Goal: Task Accomplishment & Management: Complete application form

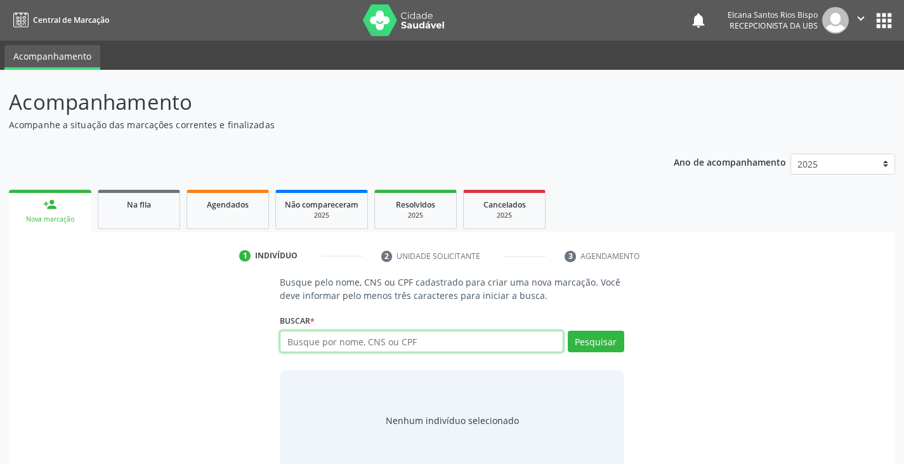
paste input "702508771284040"
type input "702508771284040"
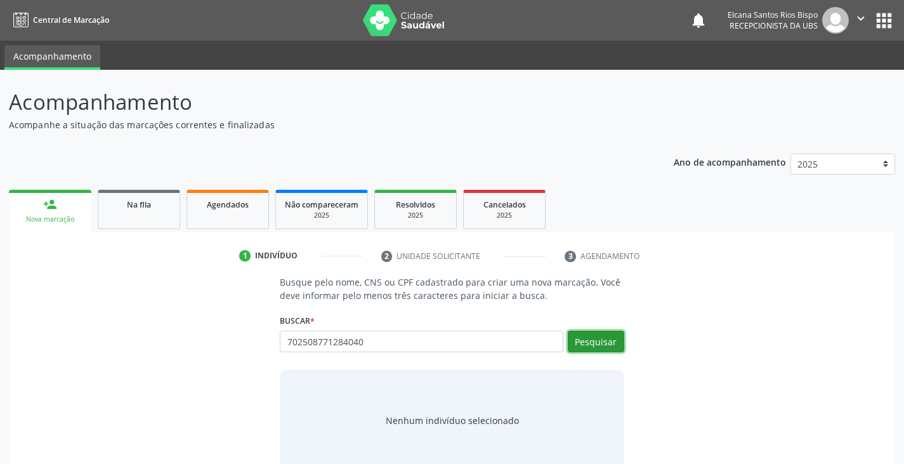
click at [582, 343] on button "Pesquisar" at bounding box center [596, 342] width 56 height 22
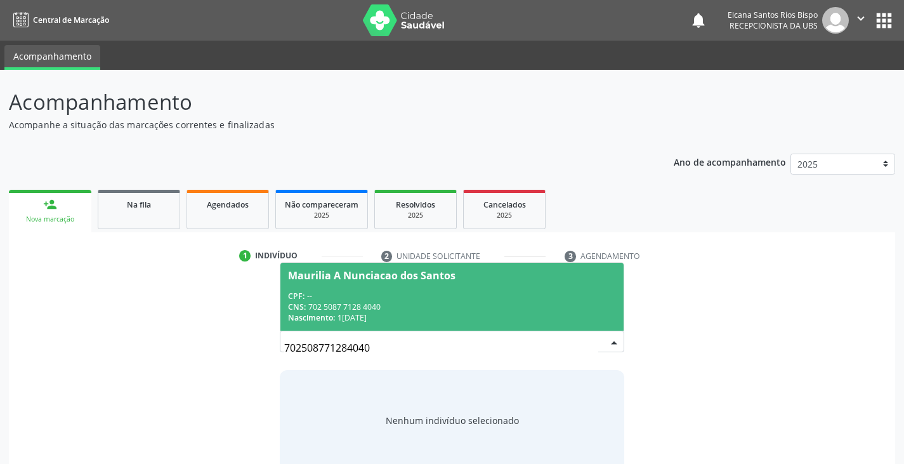
click at [366, 302] on div "CNS: 702 5087 7128 4040" at bounding box center [451, 306] width 327 height 11
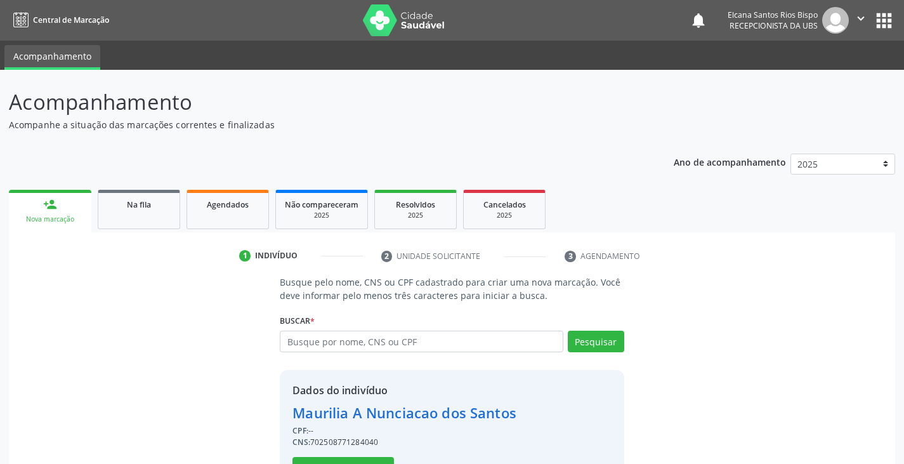
scroll to position [45, 0]
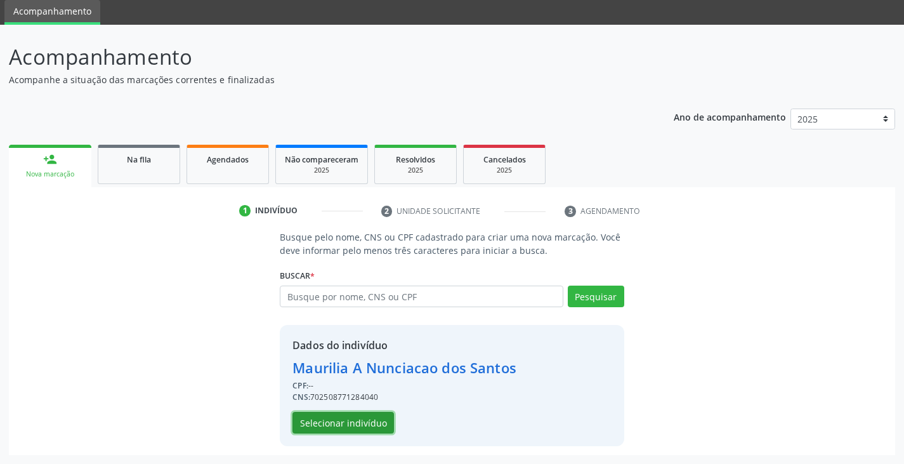
click at [369, 424] on button "Selecionar indivíduo" at bounding box center [343, 423] width 102 height 22
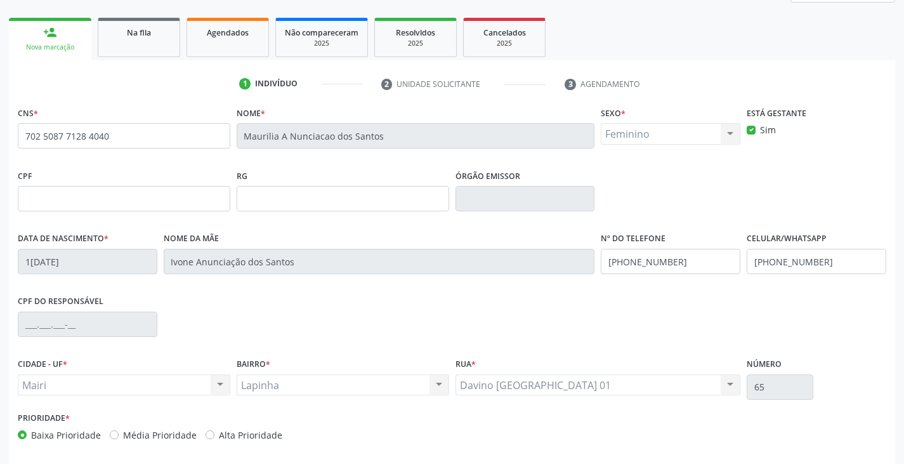
scroll to position [224, 0]
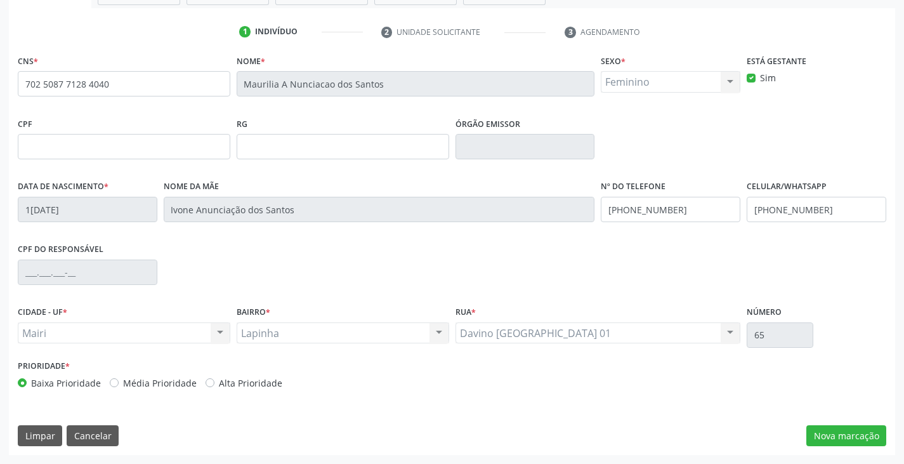
click at [257, 385] on label "Alta Prioridade" at bounding box center [250, 382] width 63 height 13
click at [214, 385] on input "Alta Prioridade" at bounding box center [210, 381] width 9 height 11
radio input "true"
click at [824, 431] on button "Nova marcação" at bounding box center [846, 436] width 80 height 22
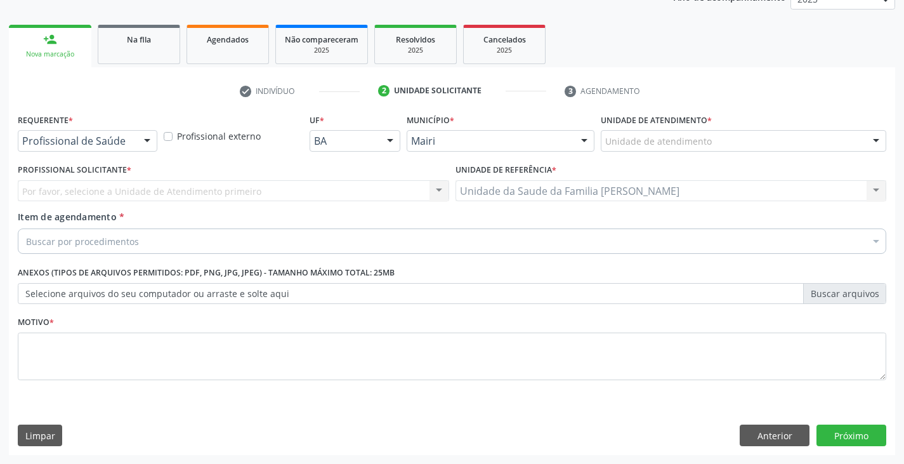
scroll to position [165, 0]
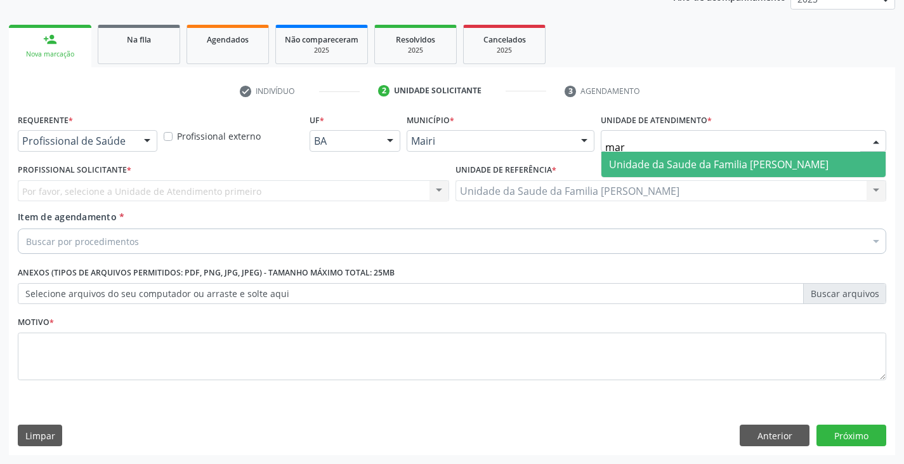
click at [657, 162] on span "Unidade da Saude da Familia [PERSON_NAME]" at bounding box center [719, 164] width 220 height 14
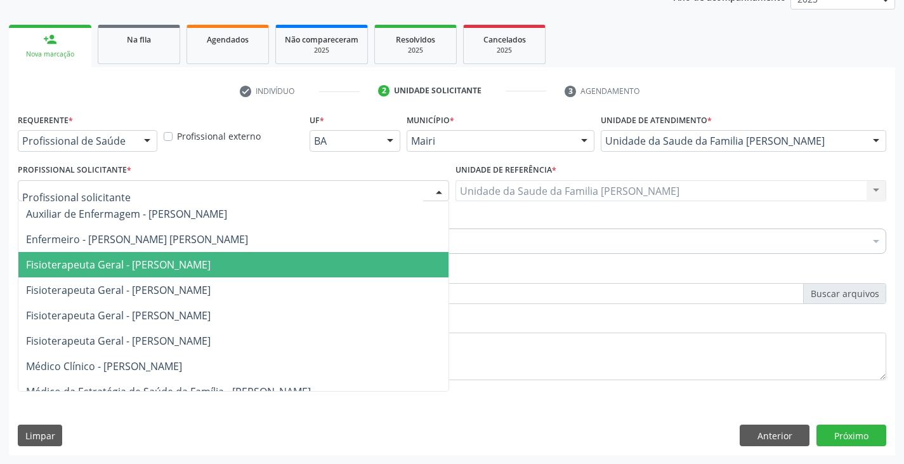
scroll to position [63, 0]
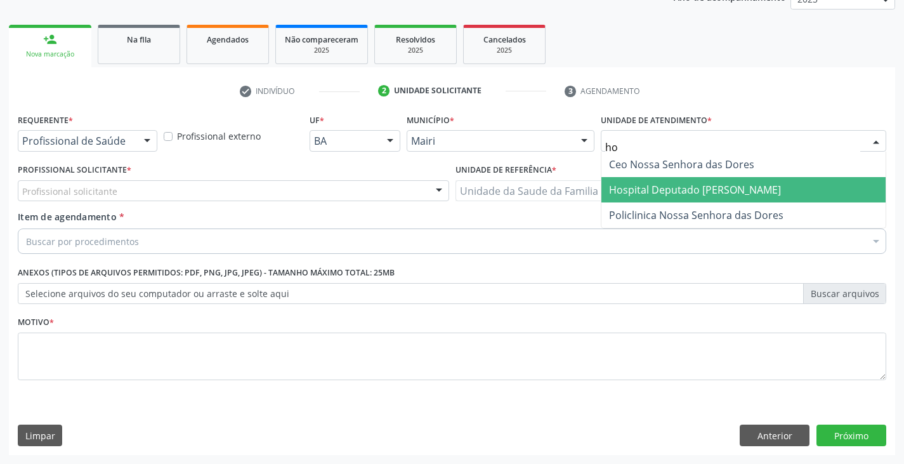
type input "hos"
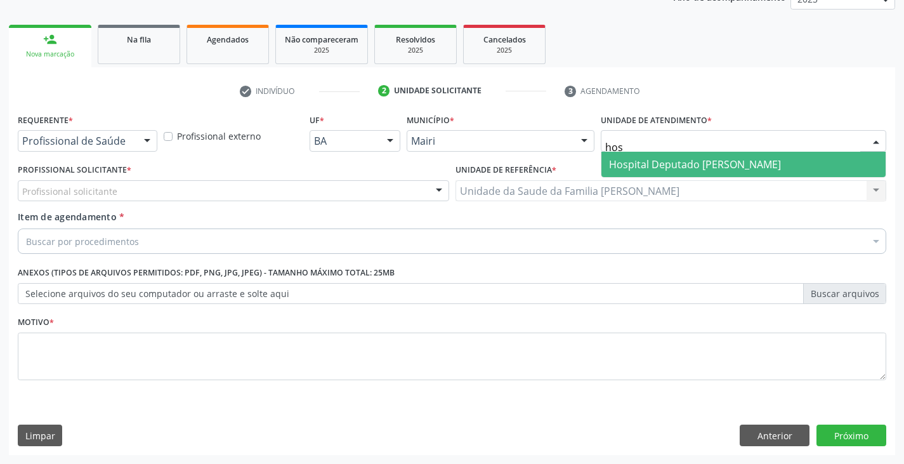
click at [692, 162] on span "Hospital Deputado [PERSON_NAME]" at bounding box center [695, 164] width 172 height 14
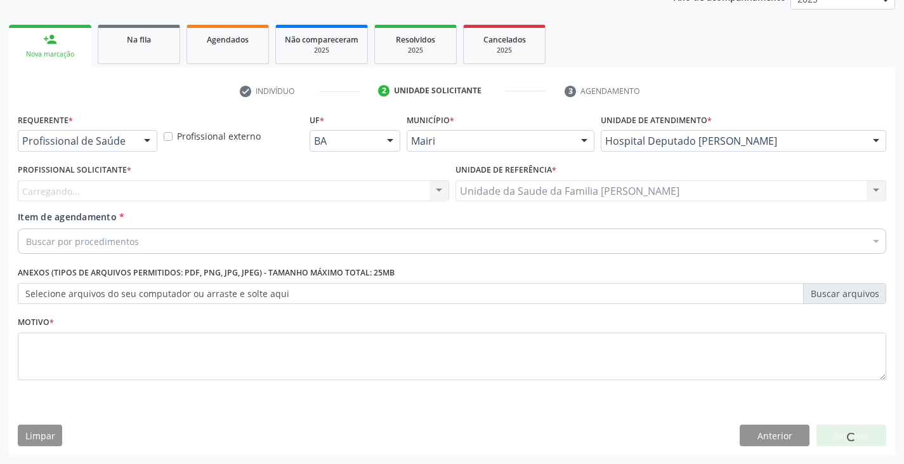
click at [60, 183] on div "Carregando... Auxiliar de Enfermagem - [PERSON_NAME] Enfermeiro - [PERSON_NAME]…" at bounding box center [233, 191] width 431 height 22
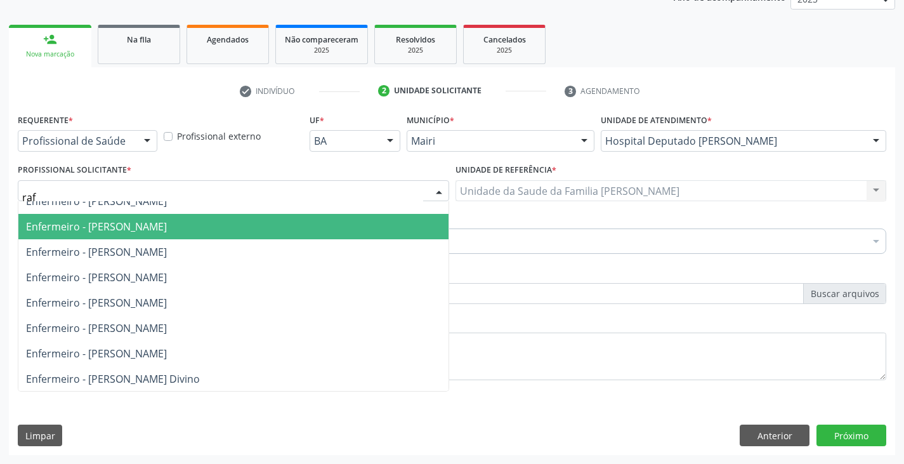
type input "rafa"
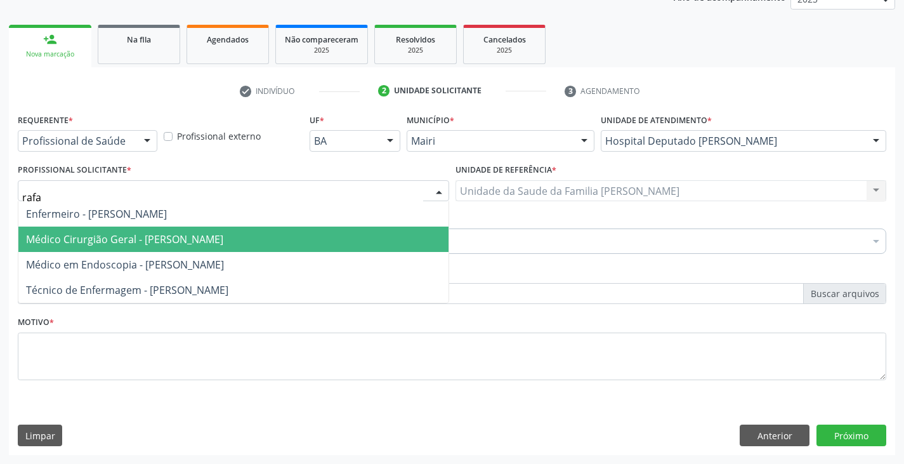
click at [113, 246] on span "Médico Cirurgião Geral - [PERSON_NAME]" at bounding box center [124, 239] width 197 height 14
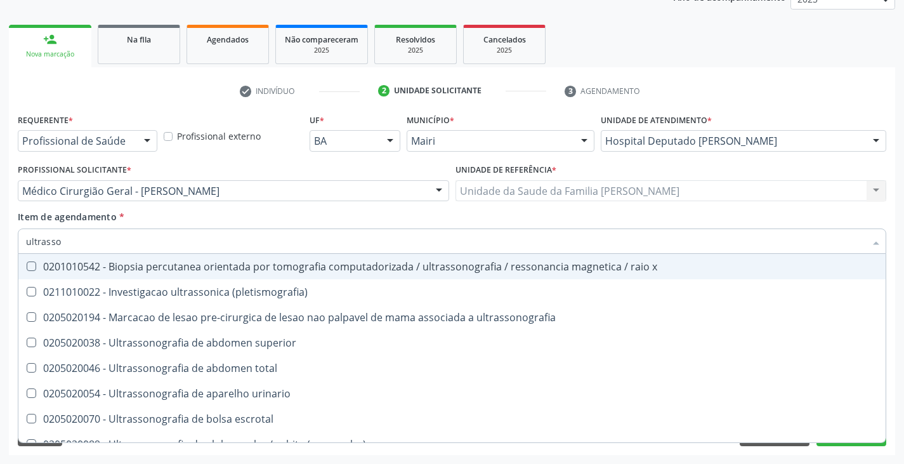
type input "ultrasson"
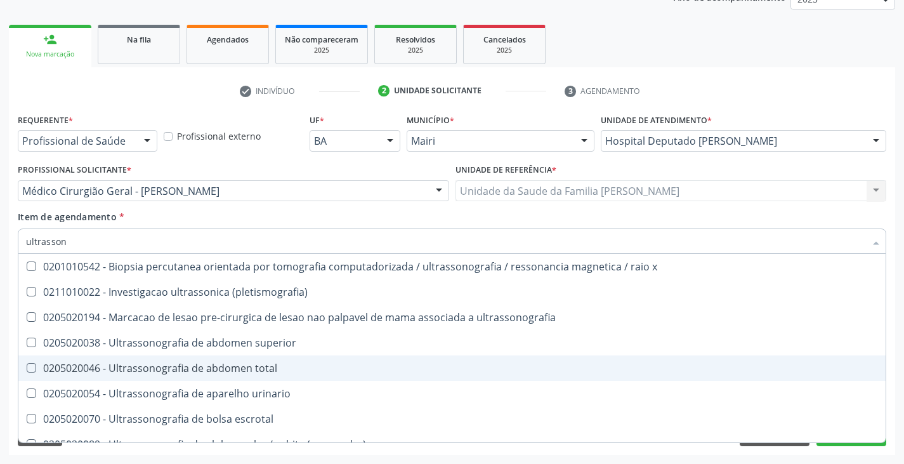
drag, startPoint x: 130, startPoint y: 367, endPoint x: 137, endPoint y: 357, distance: 11.8
click at [131, 367] on div "0205020046 - Ultrassonografia de abdomen total" at bounding box center [452, 368] width 852 height 10
checkbox total "true"
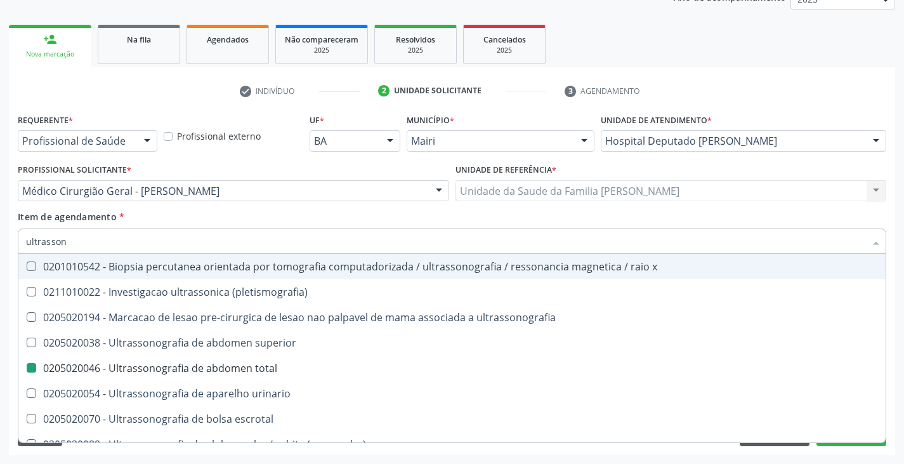
click at [177, 210] on div "Item de agendamento * ultrasson Desfazer seleção 0201010542 - Biopsia percutane…" at bounding box center [452, 230] width 869 height 40
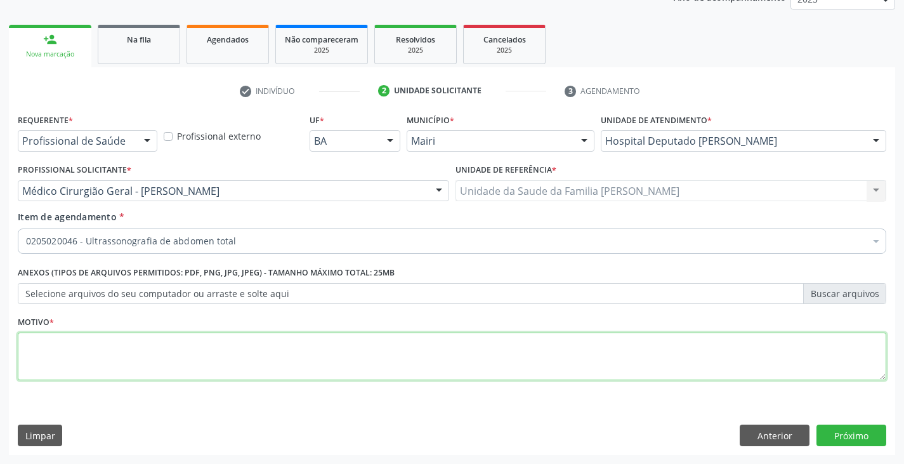
click at [110, 347] on textarea at bounding box center [452, 356] width 869 height 48
type textarea "colitiase?"
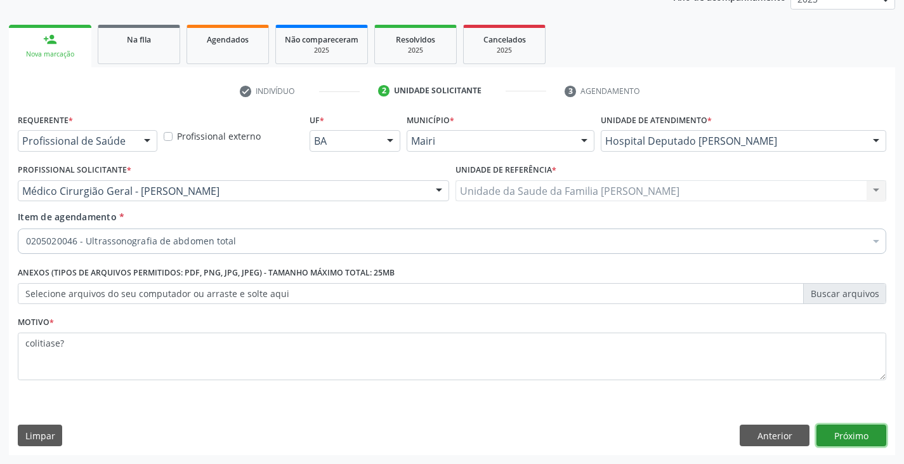
click at [882, 444] on button "Próximo" at bounding box center [852, 435] width 70 height 22
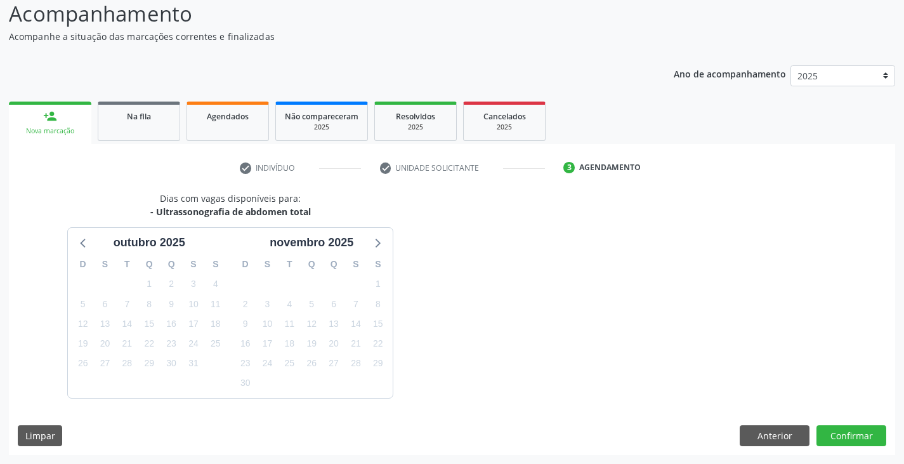
scroll to position [126, 0]
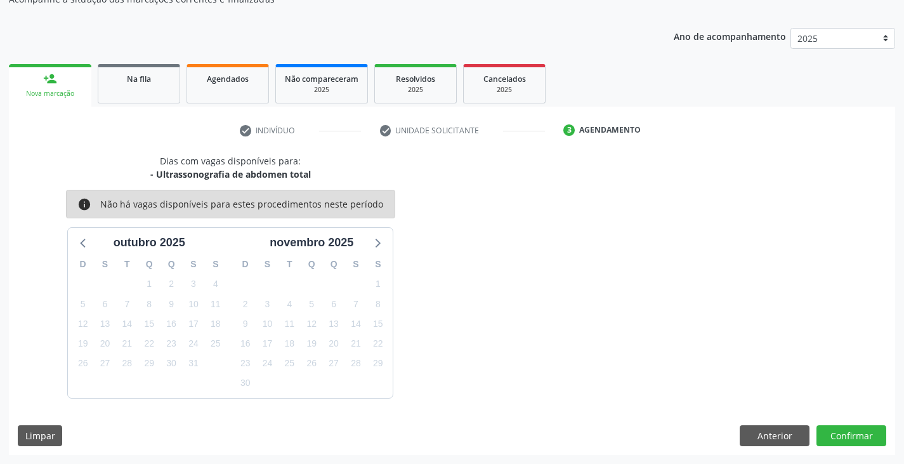
click at [848, 422] on div "Dias com vagas disponíveis para: - Ultrassonografia de abdomen total info Não h…" at bounding box center [452, 304] width 886 height 301
click at [850, 430] on button "Confirmar" at bounding box center [852, 436] width 70 height 22
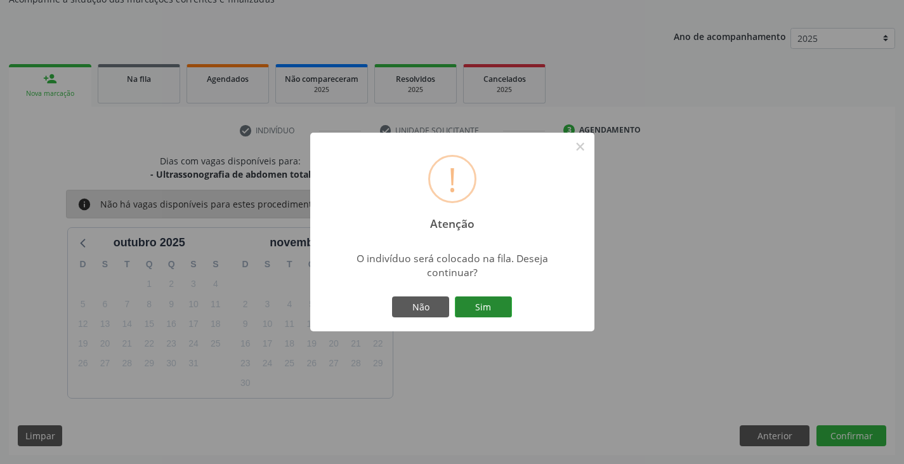
click at [476, 310] on button "Sim" at bounding box center [483, 307] width 57 height 22
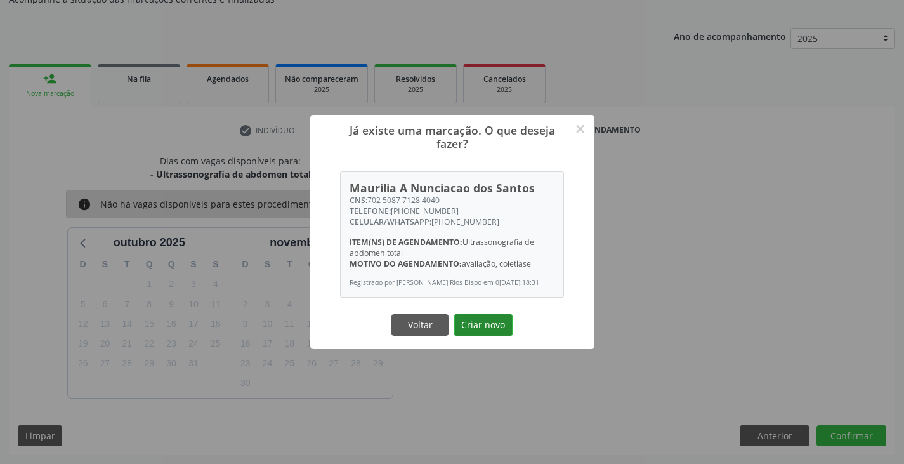
click at [477, 325] on button "Criar novo" at bounding box center [483, 325] width 58 height 22
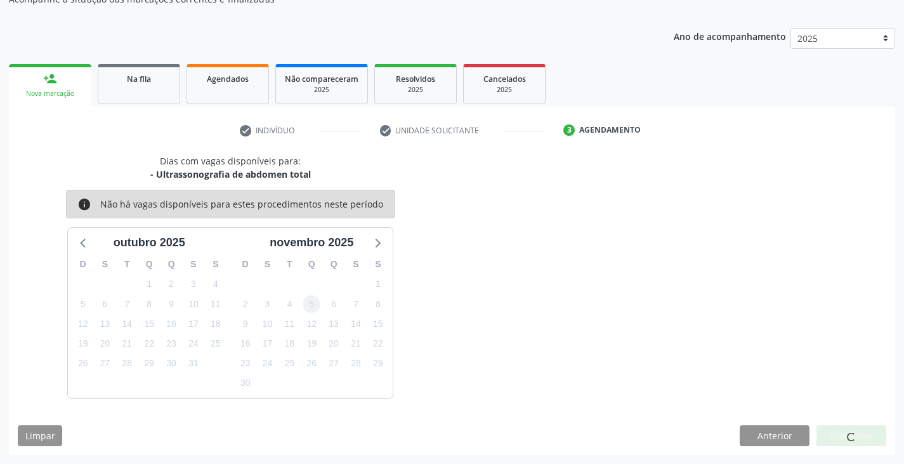
scroll to position [0, 0]
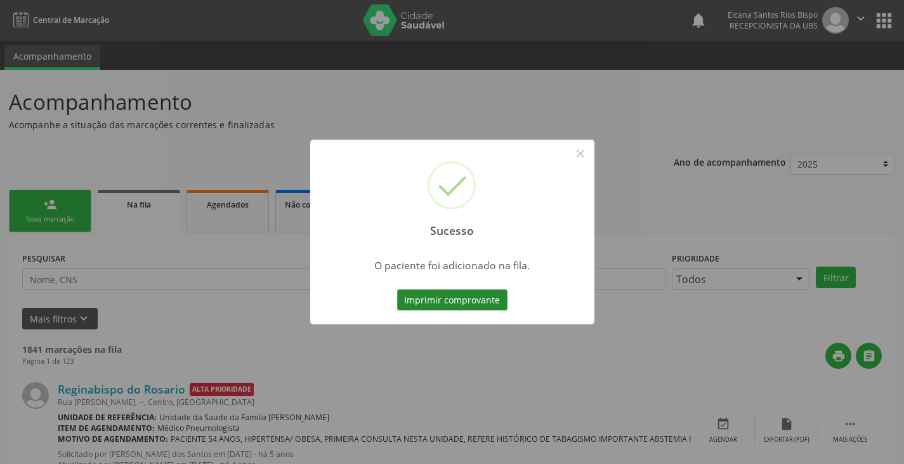
click at [470, 292] on button "Imprimir comprovante" at bounding box center [452, 300] width 110 height 22
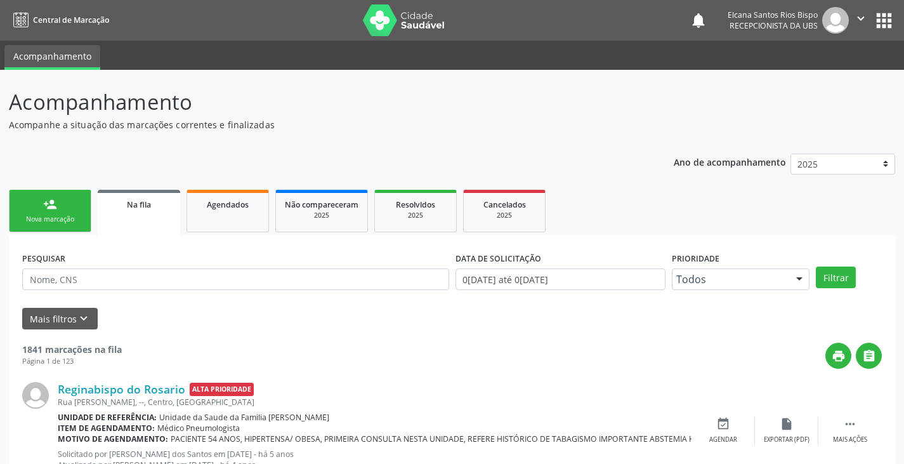
click at [79, 218] on div "Nova marcação" at bounding box center [49, 219] width 63 height 10
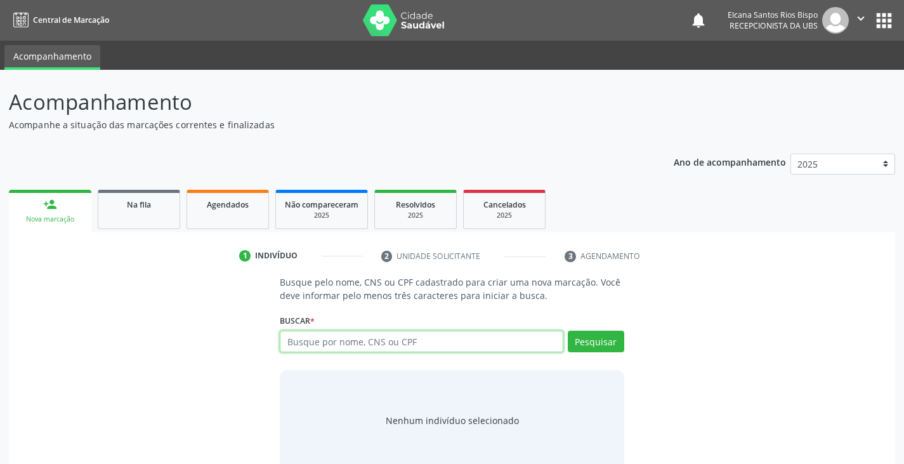
click at [354, 340] on input "text" at bounding box center [421, 342] width 283 height 22
paste input "702508771284040"
type input "702508771284040"
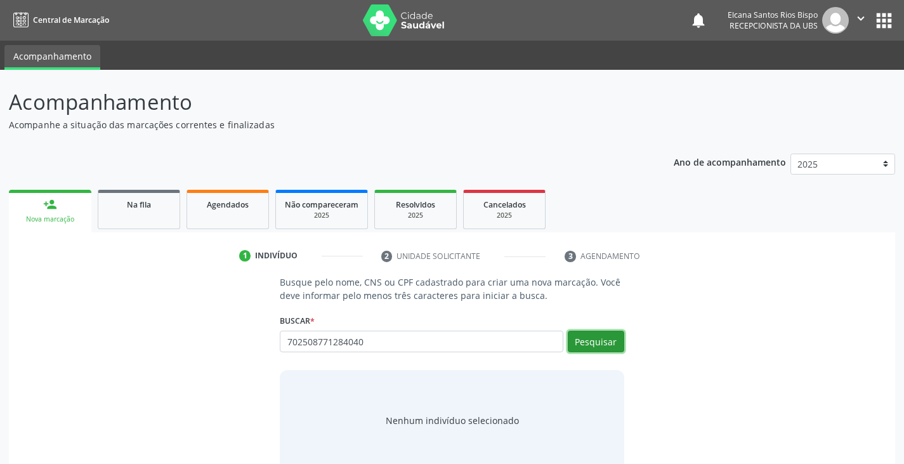
click at [607, 345] on button "Pesquisar" at bounding box center [596, 342] width 56 height 22
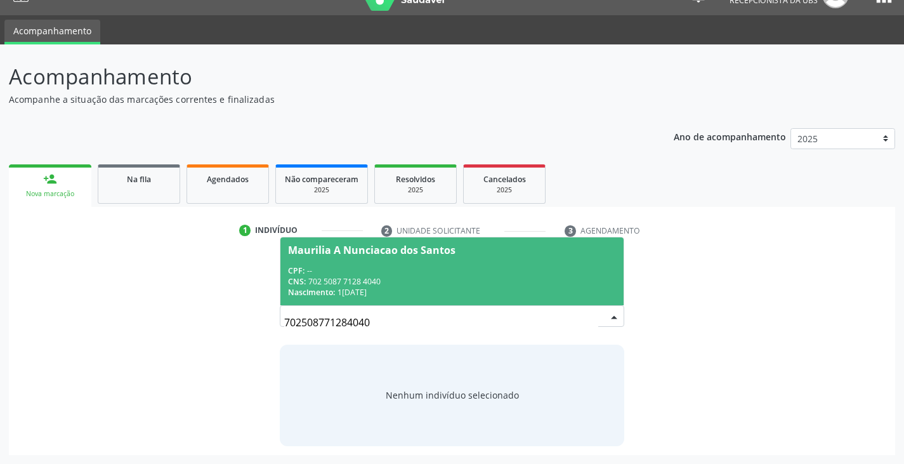
click at [412, 262] on span "Maurilia A Nunciacao dos Santos CPF: -- CNS: 702 5087 7128 4040 Nascimento: 1[D…" at bounding box center [451, 271] width 343 height 68
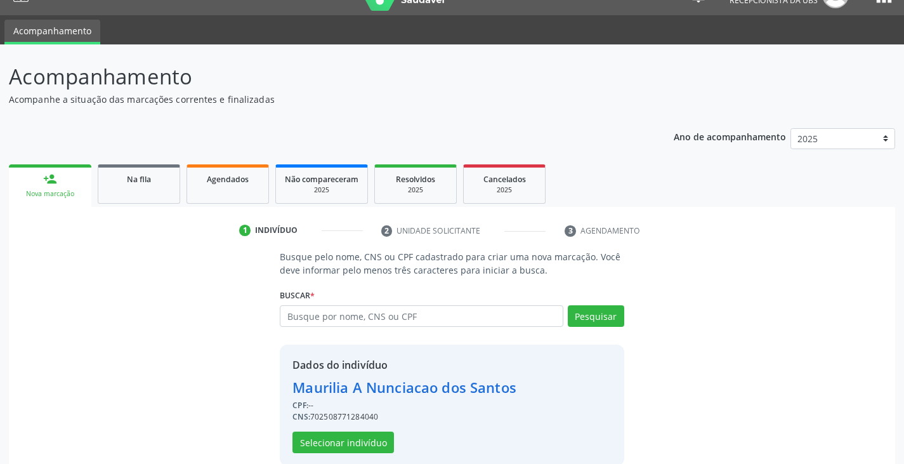
click at [366, 454] on div "Dados do indivíduo Maurilia A Nunciacao dos Santos CPF: -- CNS: 702508771284040…" at bounding box center [452, 405] width 344 height 121
click at [365, 443] on button "Selecionar indivíduo" at bounding box center [343, 442] width 102 height 22
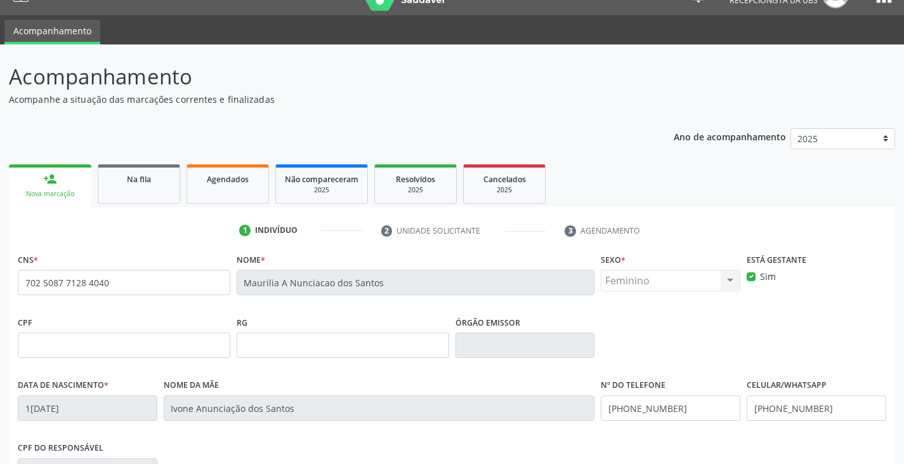
scroll to position [224, 0]
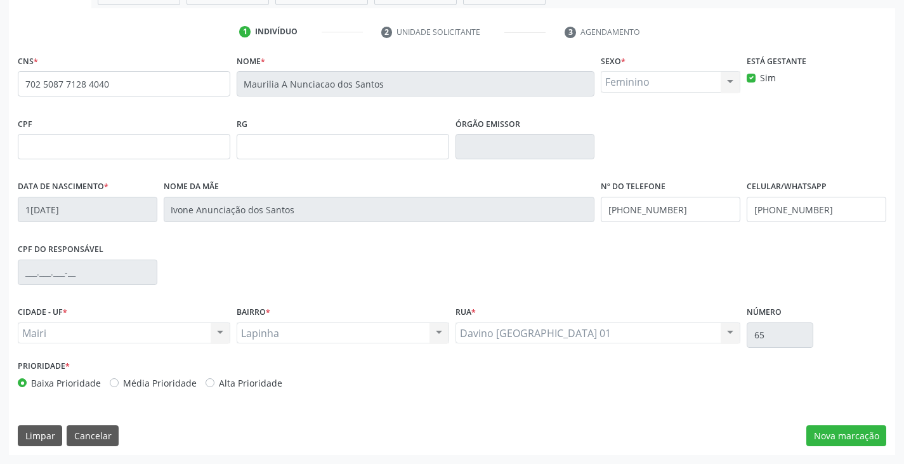
click at [256, 382] on label "Alta Prioridade" at bounding box center [250, 382] width 63 height 13
click at [214, 382] on input "Alta Prioridade" at bounding box center [210, 381] width 9 height 11
radio input "true"
click at [839, 432] on button "Nova marcação" at bounding box center [846, 436] width 80 height 22
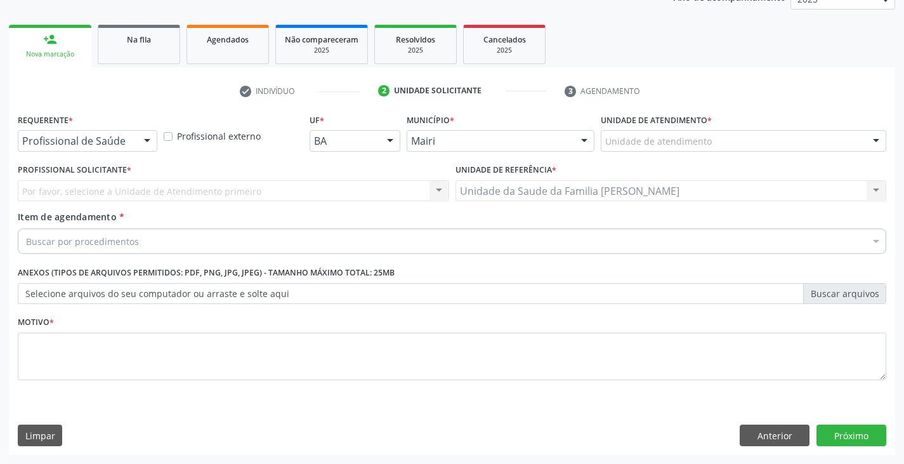
scroll to position [165, 0]
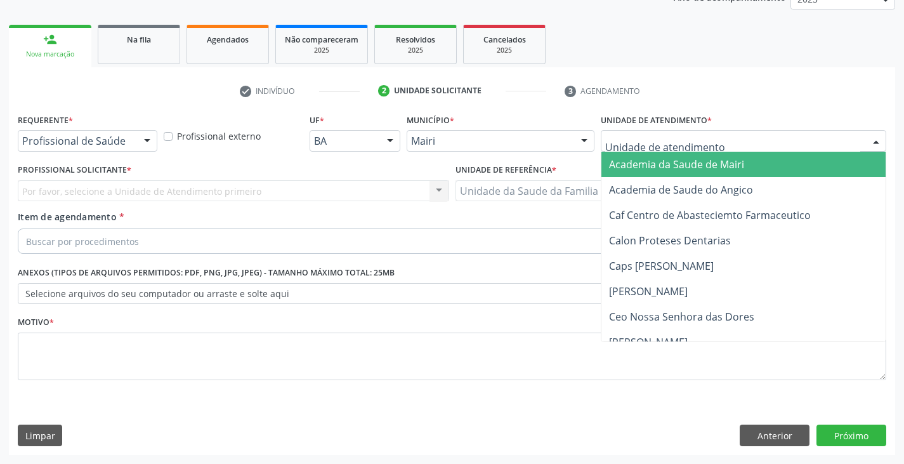
type input "m"
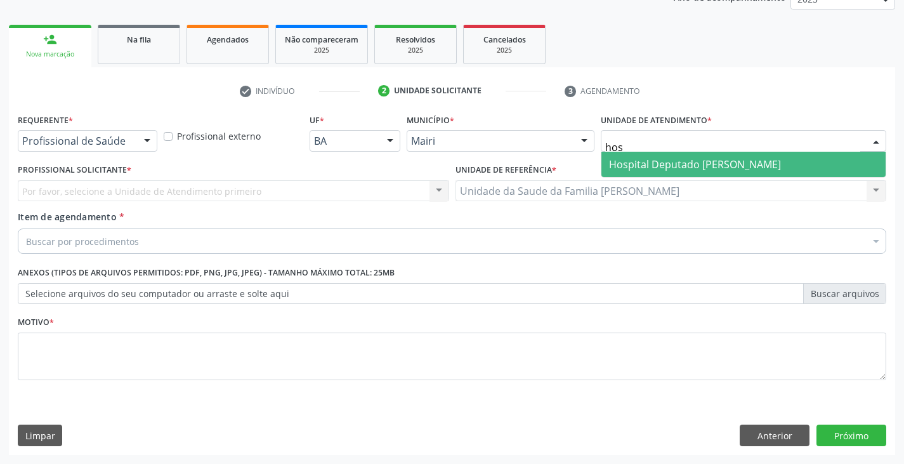
type input "hosp"
click at [699, 169] on span "Hospital Deputado [PERSON_NAME]" at bounding box center [695, 164] width 172 height 14
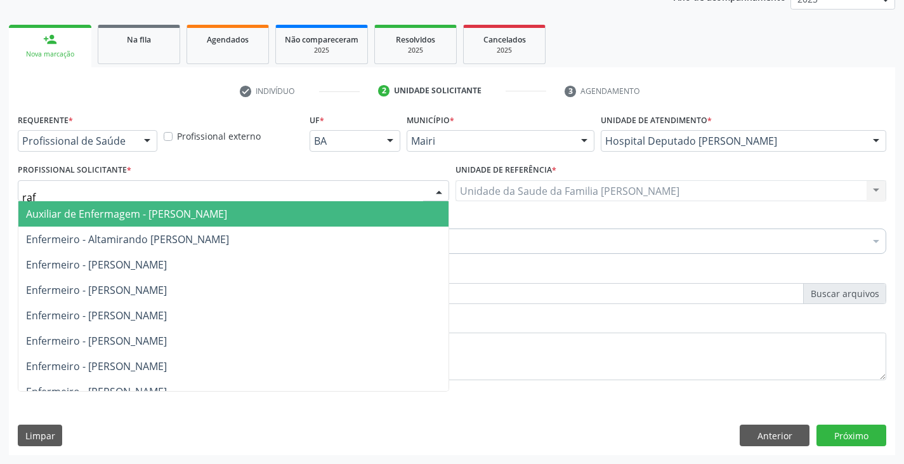
type input "rafa"
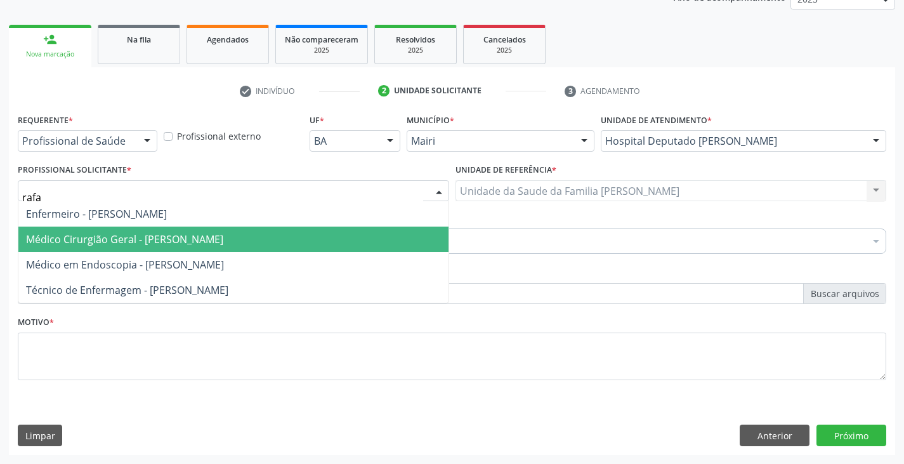
click at [159, 239] on span "Médico Cirurgião Geral - [PERSON_NAME]" at bounding box center [124, 239] width 197 height 14
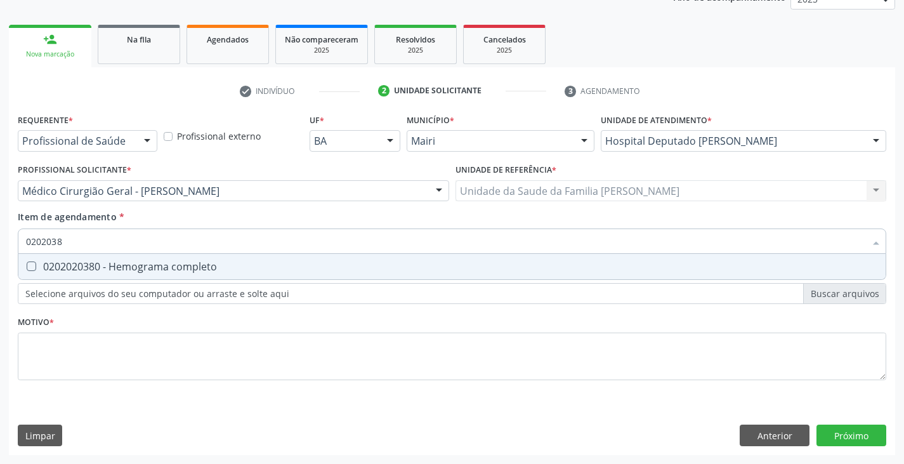
type input "02020380"
click at [126, 269] on div "0202020380 - Hemograma completo" at bounding box center [452, 266] width 852 height 10
checkbox completo "true"
type input "020203"
checkbox completo "false"
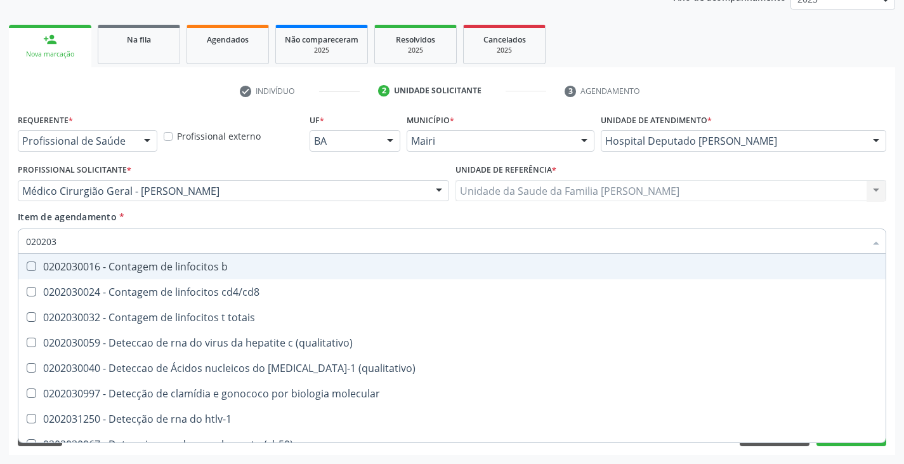
type input "02020"
checkbox completo "false"
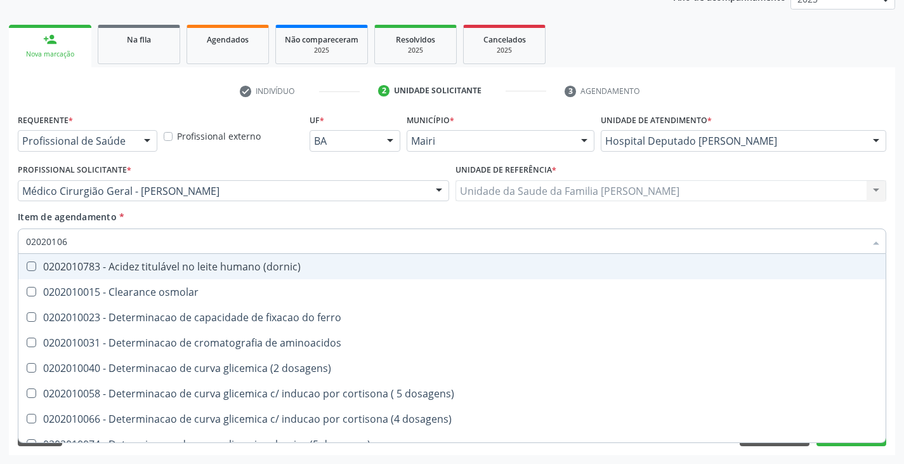
type input "020201069"
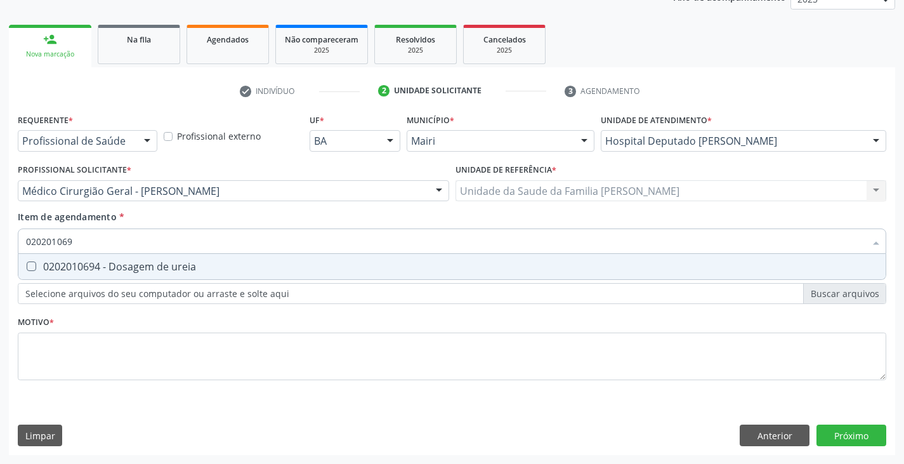
click at [127, 266] on div "0202010694 - Dosagem de ureia" at bounding box center [452, 266] width 852 height 10
checkbox ureia "true"
type input "02020106"
checkbox ureia "false"
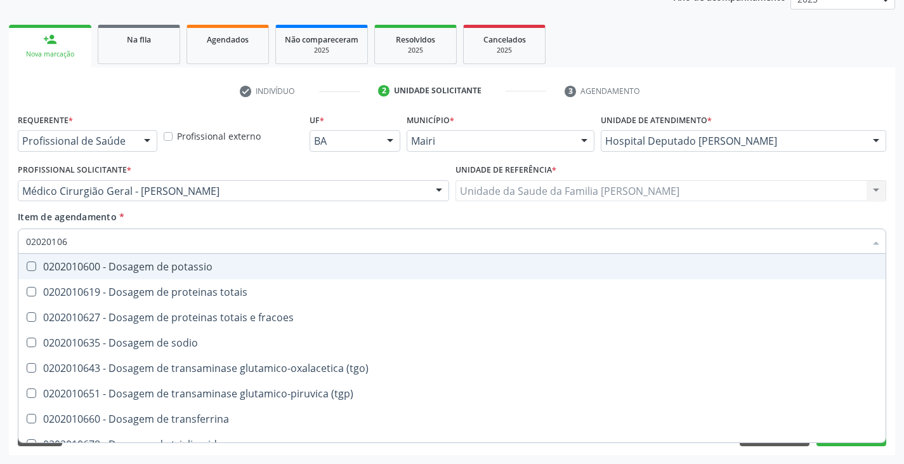
type input "0202010"
checkbox ureia "false"
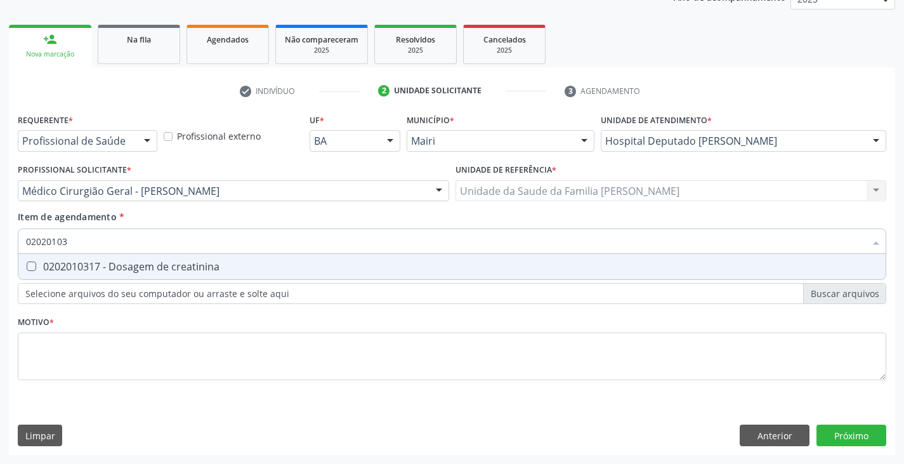
type input "020201031"
click at [127, 266] on div "0202010317 - Dosagem de creatinina" at bounding box center [452, 266] width 852 height 10
checkbox creatinina "true"
type input "02020103"
checkbox creatinina "false"
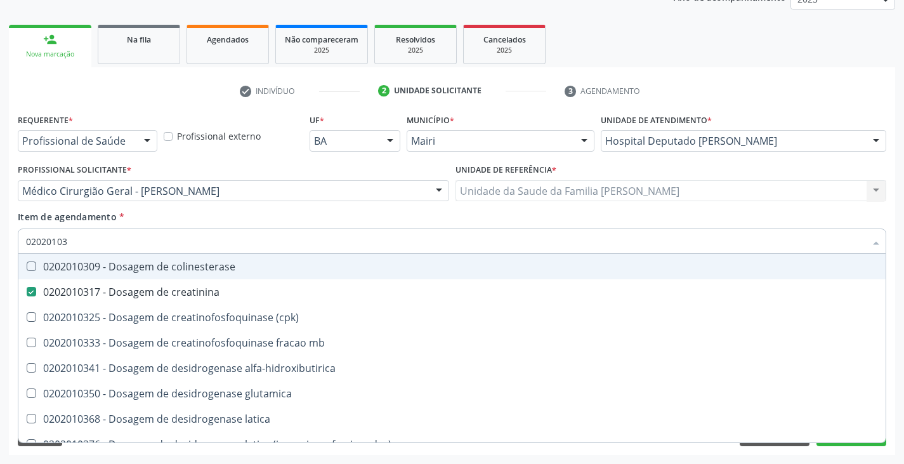
type input "0202010"
checkbox creatinina "false"
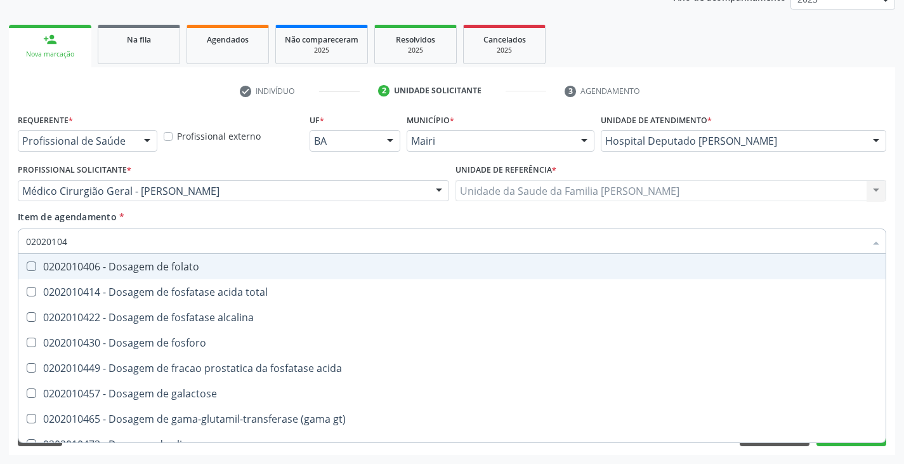
type input "020201047"
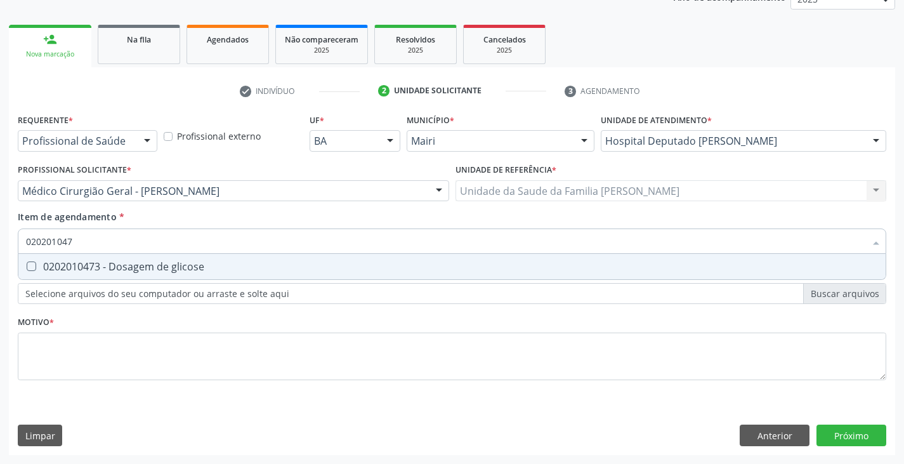
click at [127, 266] on div "0202010473 - Dosagem de glicose" at bounding box center [452, 266] width 852 height 10
checkbox glicose "true"
type input "02020104"
checkbox glicose "false"
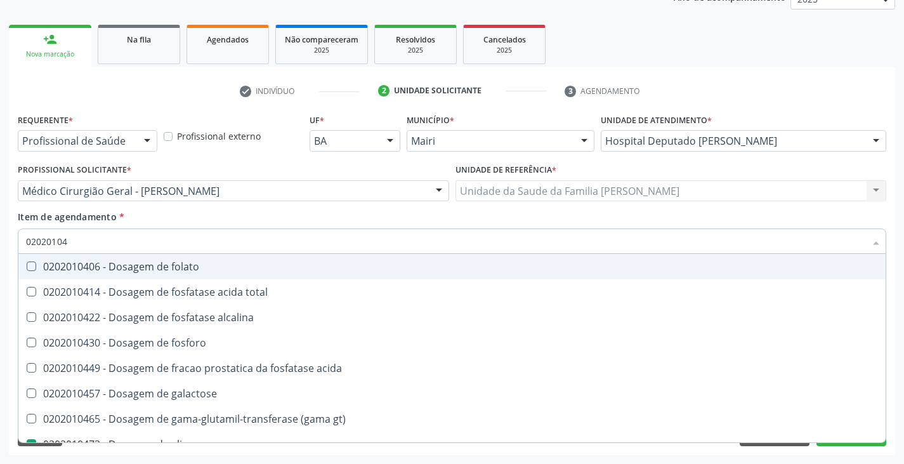
type input "0202010"
checkbox glicose "false"
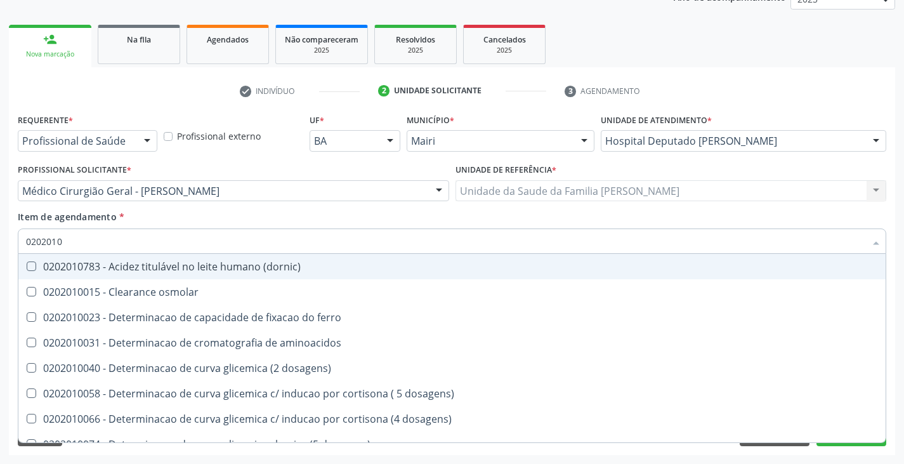
type input "020201"
checkbox creatinina "false"
checkbox ferritina "true"
checkbox glicose "false"
checkbox magnesio "true"
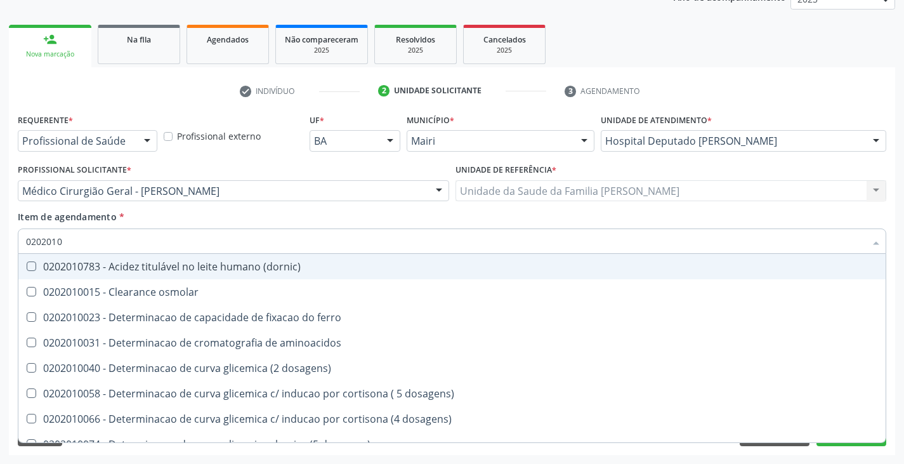
checkbox ureia "false"
type input "0"
checkbox creatinina "false"
checkbox glicose "false"
checkbox ureia "false"
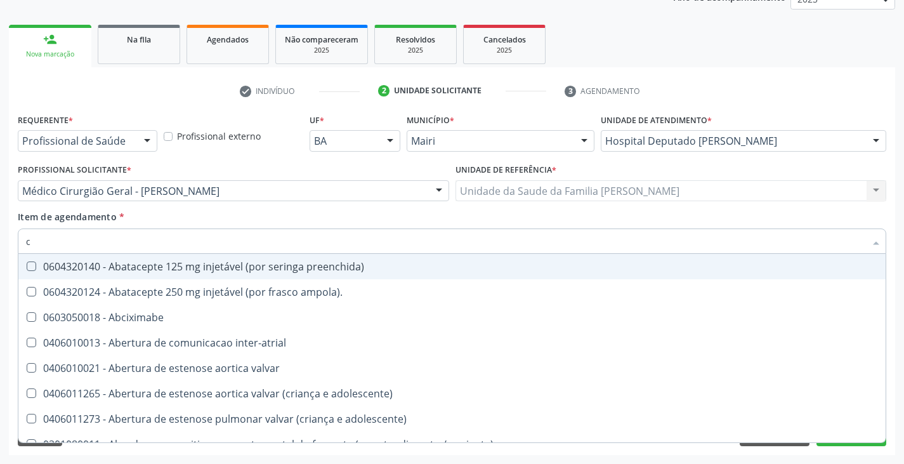
type input "co"
checkbox comprimido\) "true"
checkbox osseo "true"
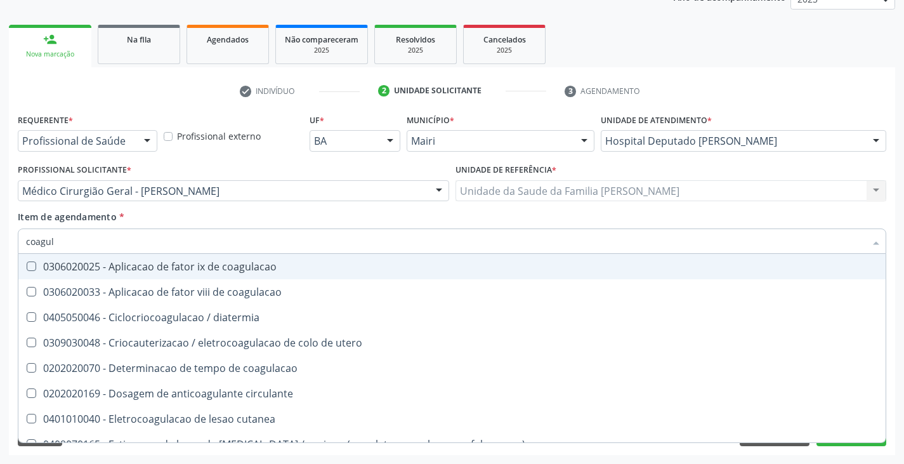
type input "coagulo"
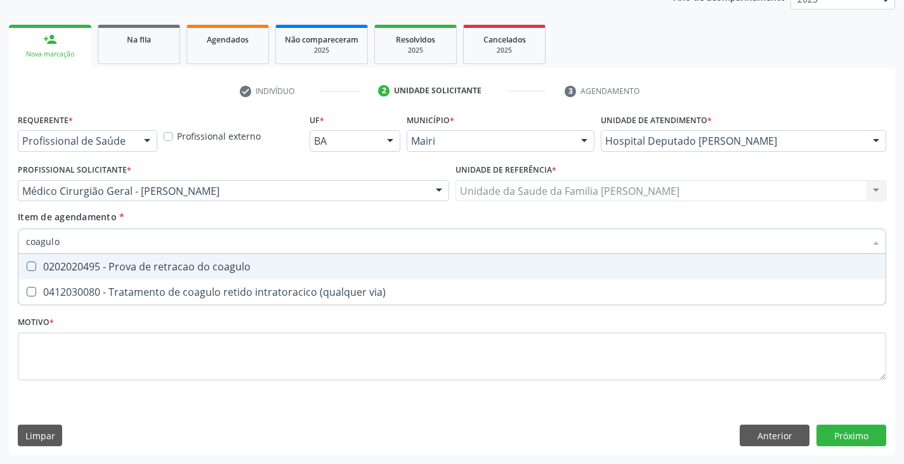
click at [135, 262] on div "0202020495 - Prova de retracao do coagulo" at bounding box center [452, 266] width 852 height 10
checkbox coagulo "true"
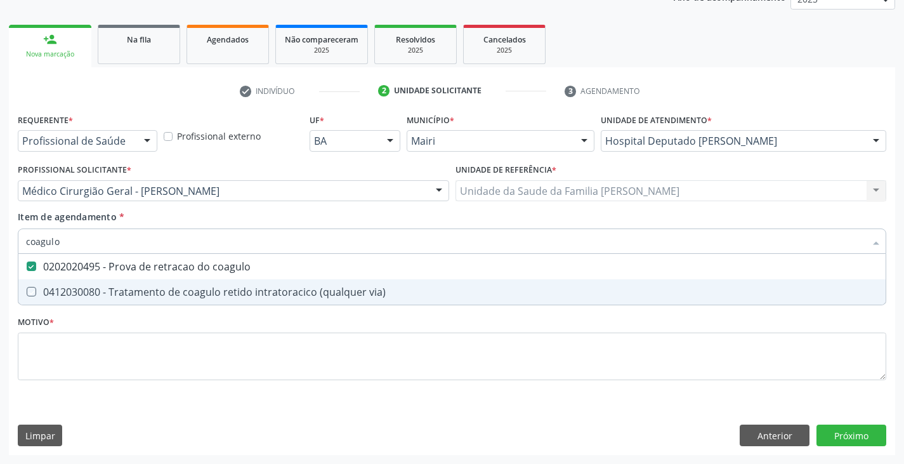
click at [146, 382] on div "Requerente * Profissional de Saúde Profissional de Saúde Paciente Nenhum result…" at bounding box center [452, 253] width 869 height 287
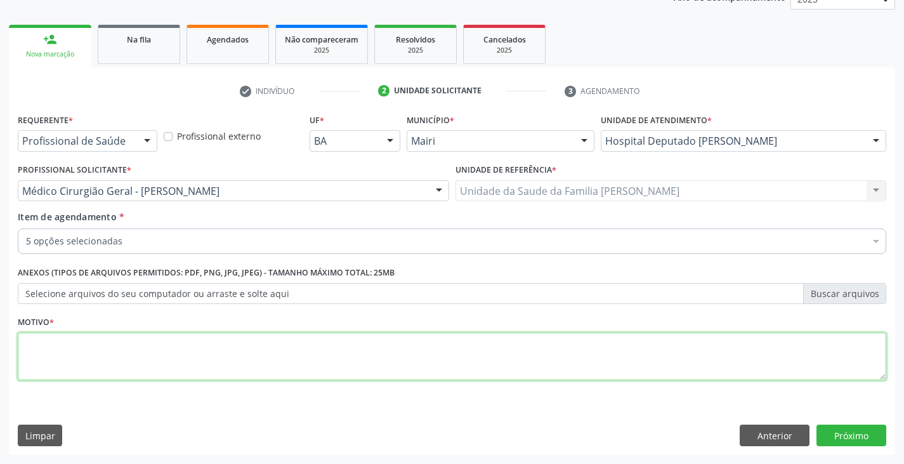
click at [132, 360] on textarea at bounding box center [452, 356] width 869 height 48
type textarea "pré operatório"
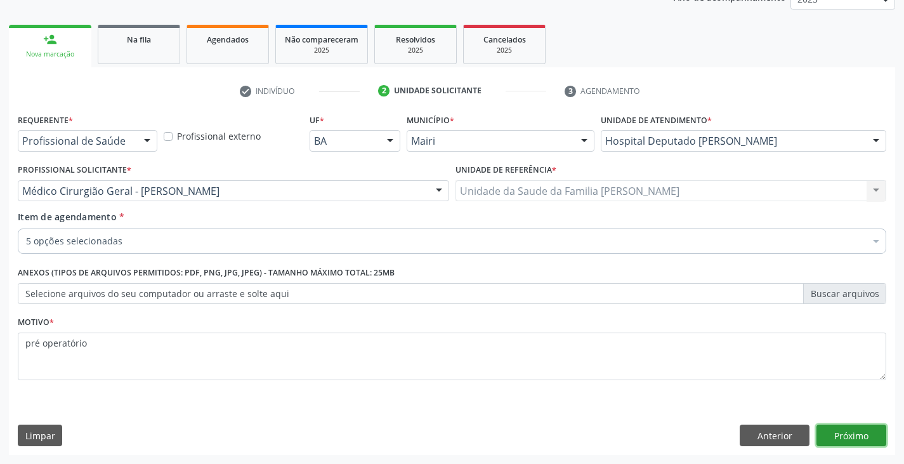
click at [857, 437] on button "Próximo" at bounding box center [852, 435] width 70 height 22
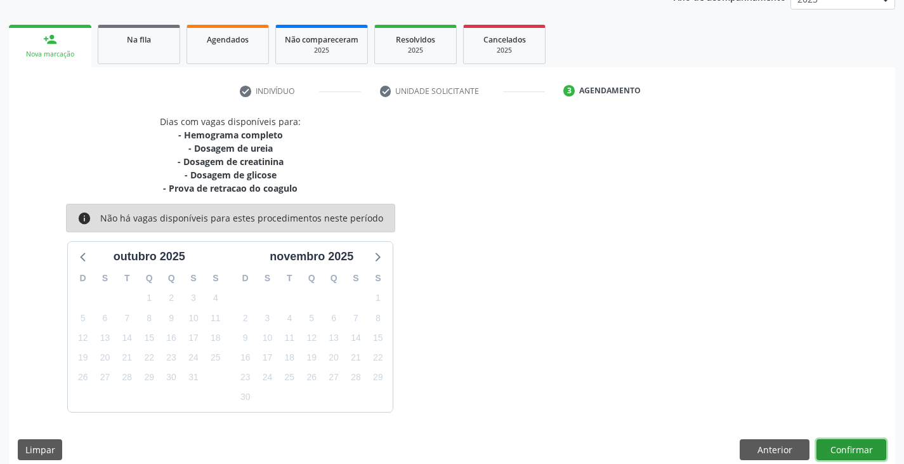
click at [850, 443] on button "Confirmar" at bounding box center [852, 450] width 70 height 22
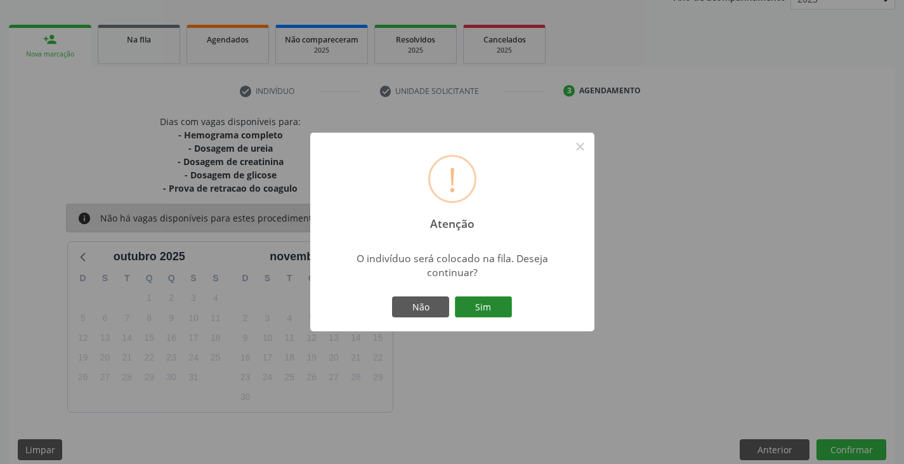
click at [483, 314] on button "Sim" at bounding box center [483, 307] width 57 height 22
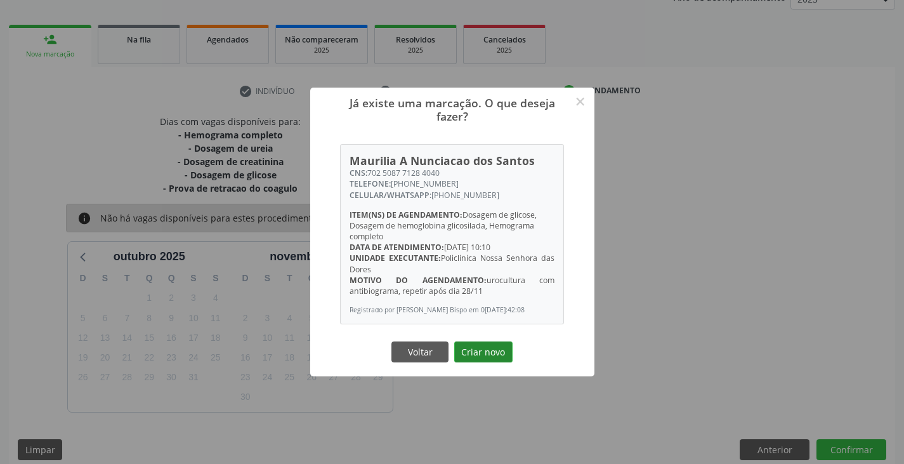
click at [503, 362] on button "Criar novo" at bounding box center [483, 352] width 58 height 22
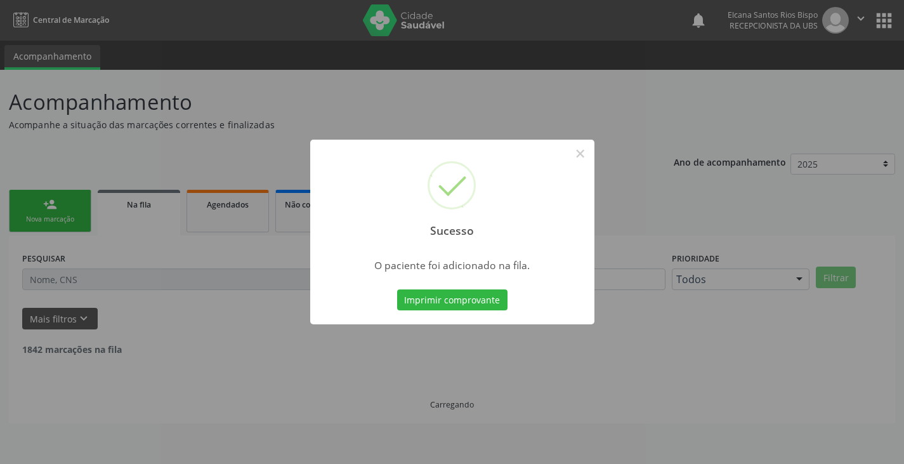
scroll to position [0, 0]
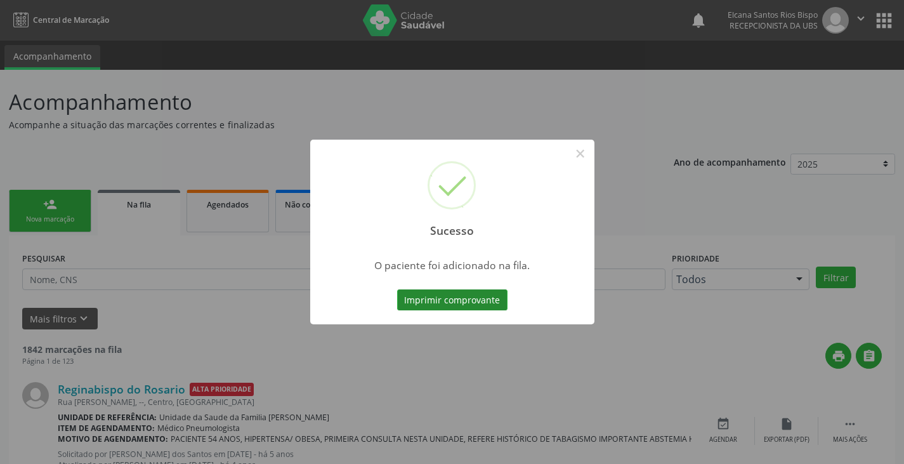
click at [483, 306] on button "Imprimir comprovante" at bounding box center [452, 300] width 110 height 22
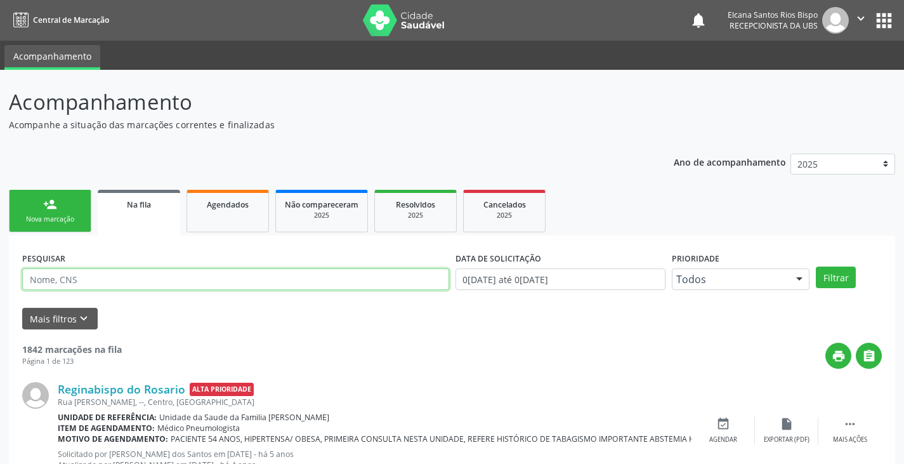
click at [121, 283] on input "text" at bounding box center [235, 279] width 427 height 22
paste input "702508771284040"
type input "702508771284040"
click at [816, 266] on button "Filtrar" at bounding box center [836, 277] width 40 height 22
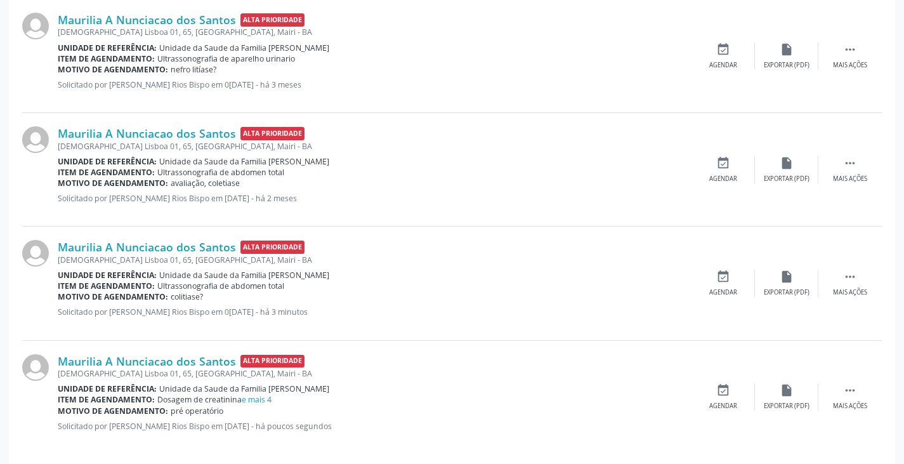
scroll to position [393, 0]
